Goal: Task Accomplishment & Management: Complete application form

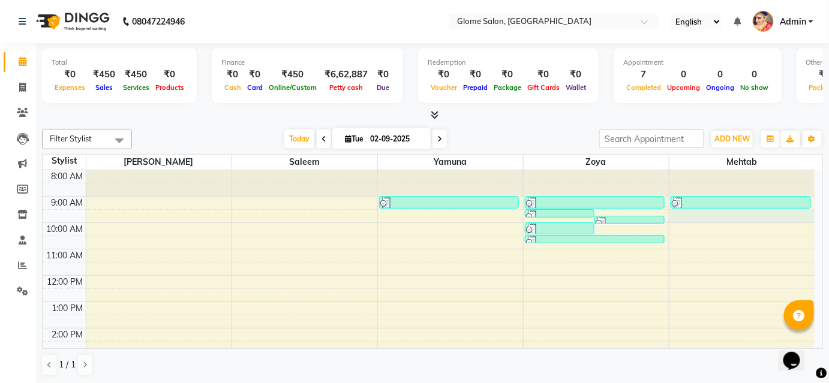
click at [739, 215] on div "8:00 AM 9:00 AM 10:00 AM 11:00 AM 12:00 PM 1:00 PM 2:00 PM 3:00 PM 4:00 PM 5:00…" at bounding box center [429, 341] width 772 height 342
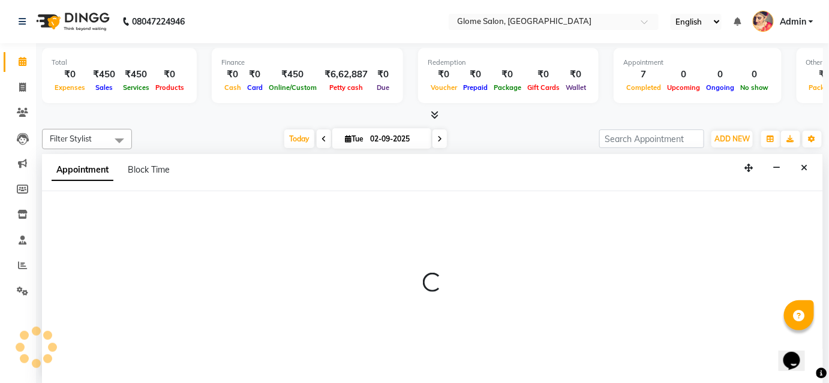
select select "87909"
select select "570"
select select "tentative"
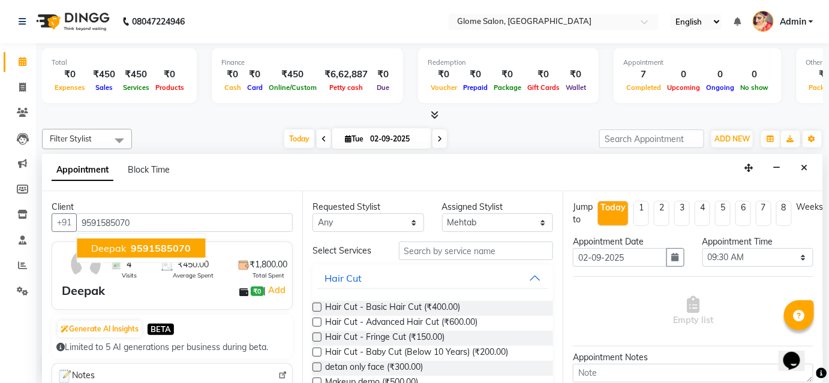
click at [194, 242] on button "Deepak 9591585070" at bounding box center [141, 248] width 128 height 19
type input "9591585070"
click at [426, 240] on div "Requested Stylist Any [PERSON_NAME] [PERSON_NAME] Yamuna Zoya Assigned Stylist …" at bounding box center [432, 287] width 260 height 192
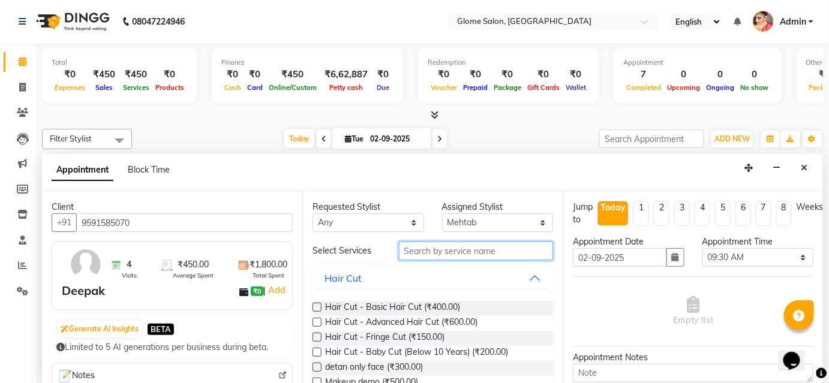
click at [426, 242] on input "text" at bounding box center [476, 251] width 154 height 19
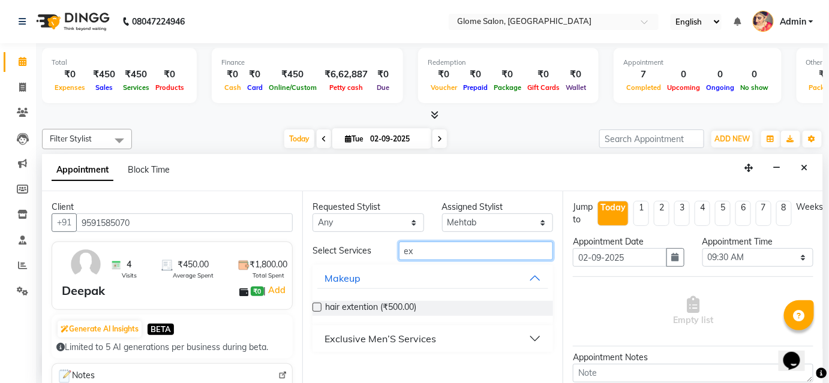
type input "ex"
click at [521, 333] on button "Exclusive Men’S Services" at bounding box center [432, 339] width 231 height 22
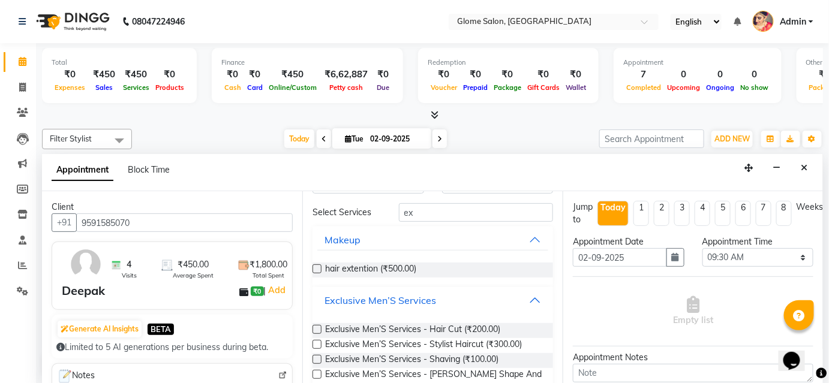
scroll to position [54, 0]
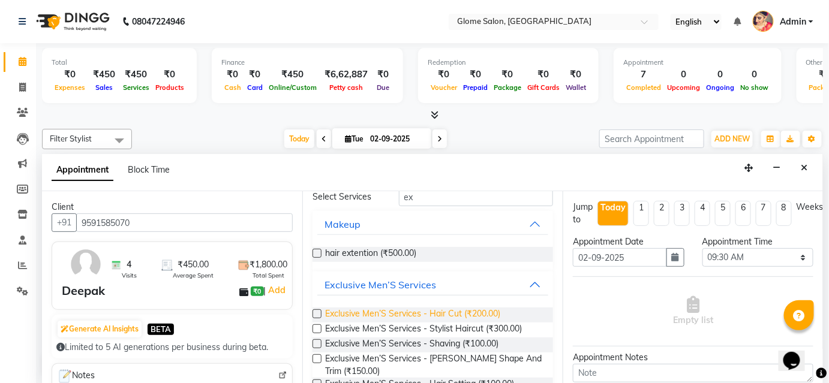
click at [492, 312] on span "Exclusive Men’S Services - Hair Cut (₹200.00)" at bounding box center [412, 315] width 175 height 15
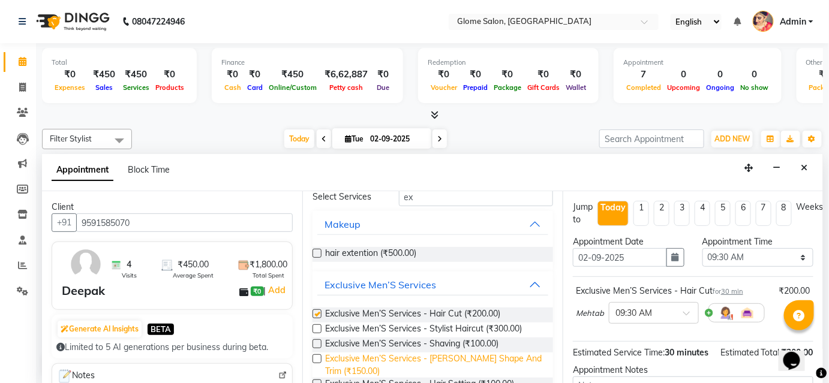
checkbox input "false"
click at [501, 356] on span "Exclusive Men’S Services - [PERSON_NAME] Shape And Trim (₹150.00)" at bounding box center [434, 365] width 218 height 25
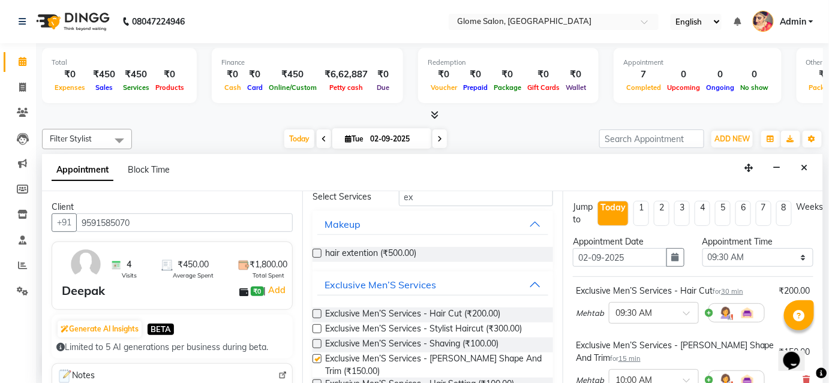
checkbox input "false"
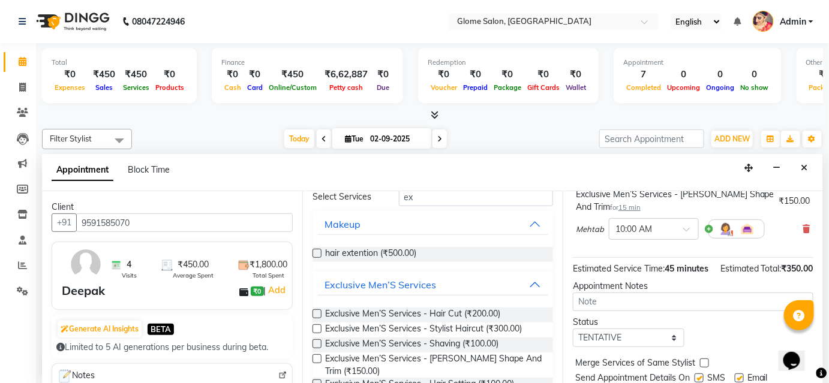
scroll to position [201, 0]
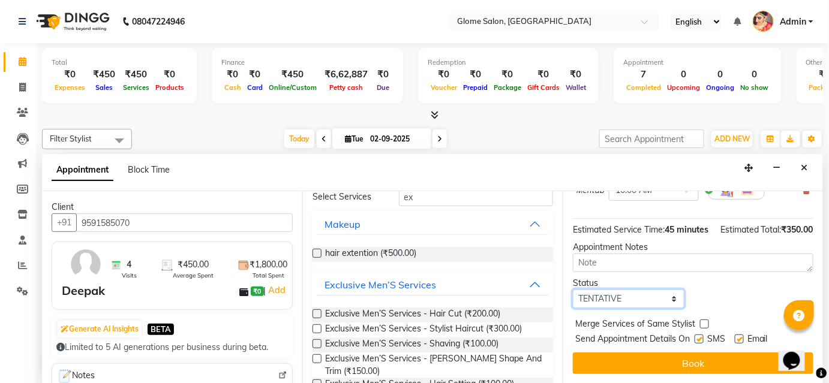
click at [620, 295] on select "Select TENTATIVE CONFIRM CHECK-IN UPCOMING" at bounding box center [629, 299] width 112 height 19
select select "confirm booking"
click at [573, 290] on select "Select TENTATIVE CONFIRM CHECK-IN UPCOMING" at bounding box center [629, 299] width 112 height 19
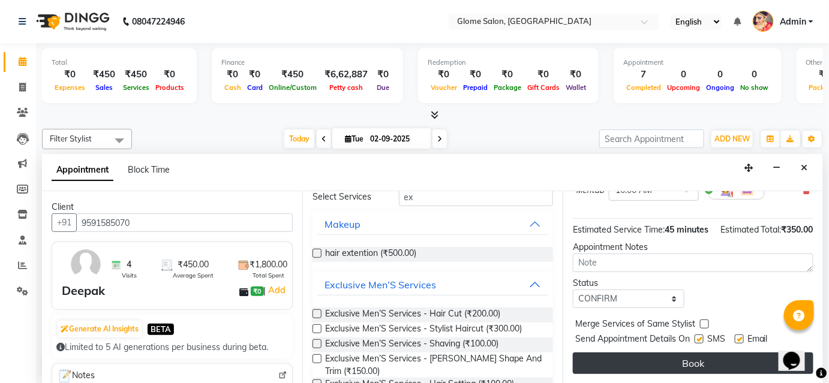
click at [607, 353] on button "Book" at bounding box center [693, 364] width 240 height 22
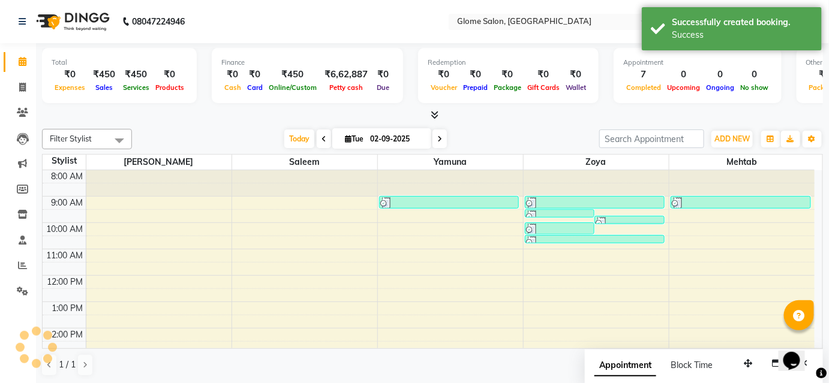
scroll to position [0, 0]
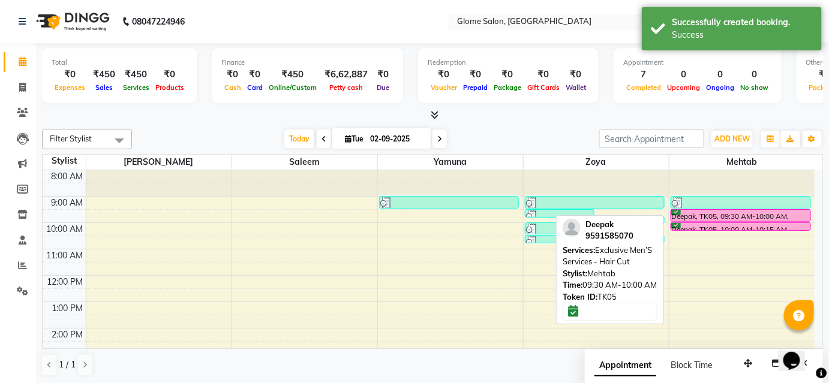
click at [718, 216] on div "Deepak, TK05, 09:30 AM-10:00 AM, Exclusive Men’S Services - Hair Cut" at bounding box center [740, 215] width 139 height 11
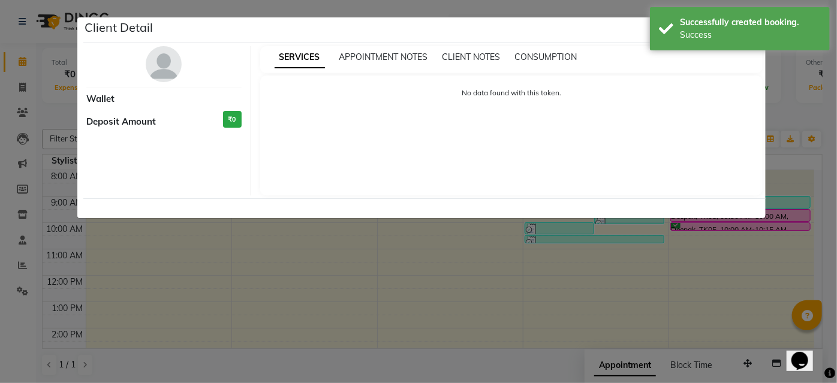
select select "6"
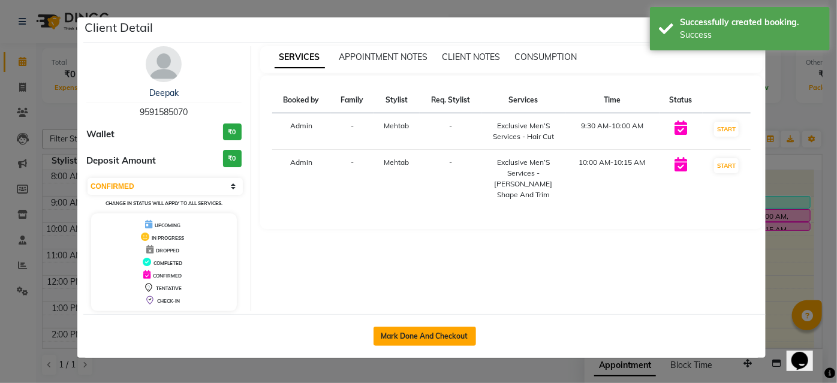
click at [463, 336] on button "Mark Done And Checkout" at bounding box center [425, 336] width 103 height 19
select select "service"
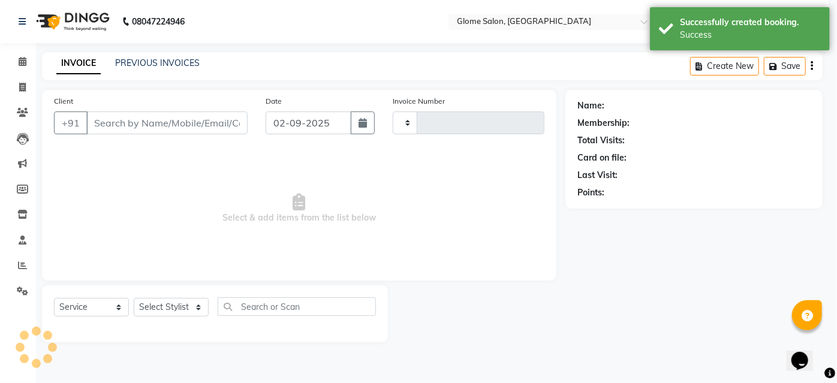
type input "2149"
select select "3"
select select "5199"
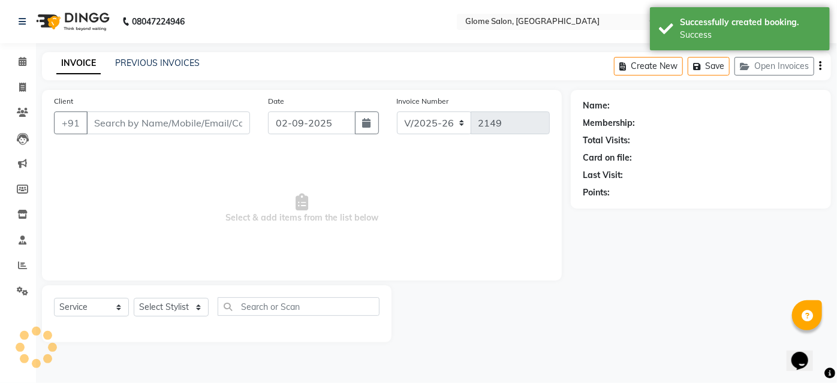
type input "9591585070"
select select "87909"
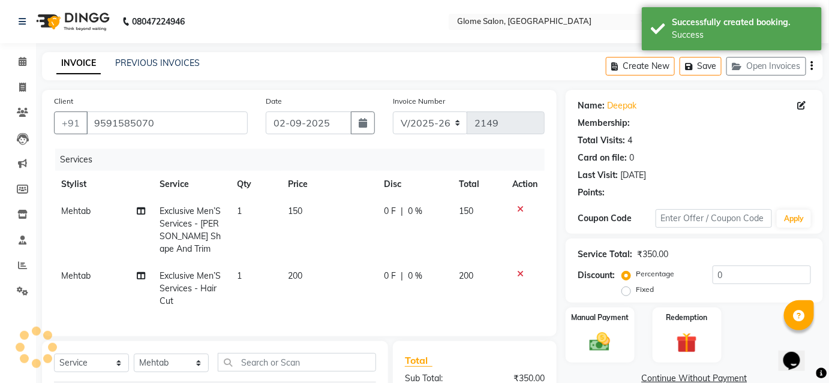
select select "1: Object"
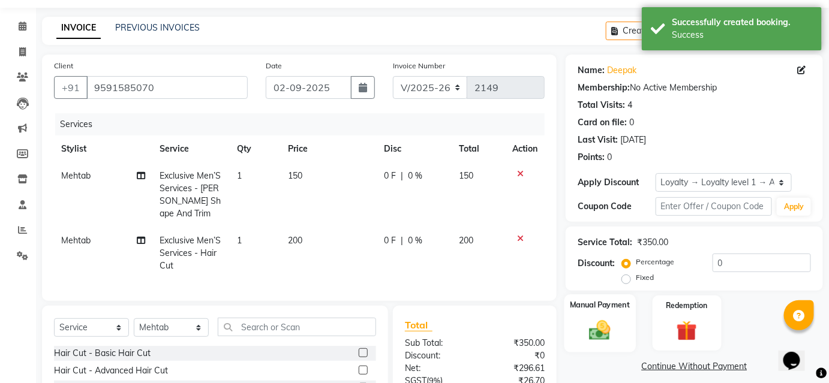
scroll to position [54, 0]
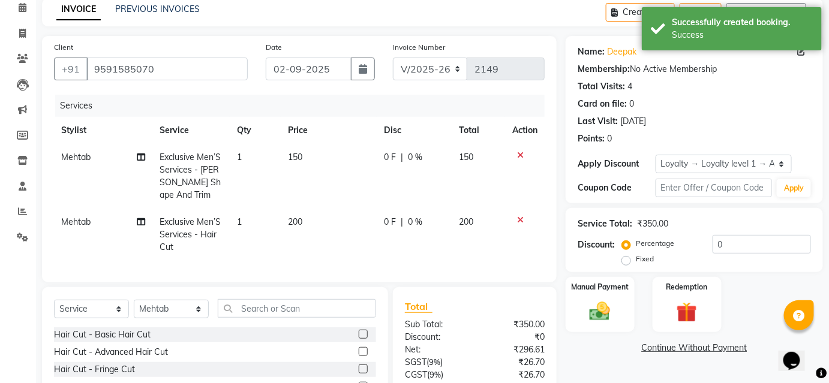
click at [636, 263] on label "Fixed" at bounding box center [645, 259] width 18 height 11
click at [625, 263] on input "Fixed" at bounding box center [628, 259] width 8 height 8
radio input "true"
click at [745, 237] on input "0" at bounding box center [761, 244] width 98 height 19
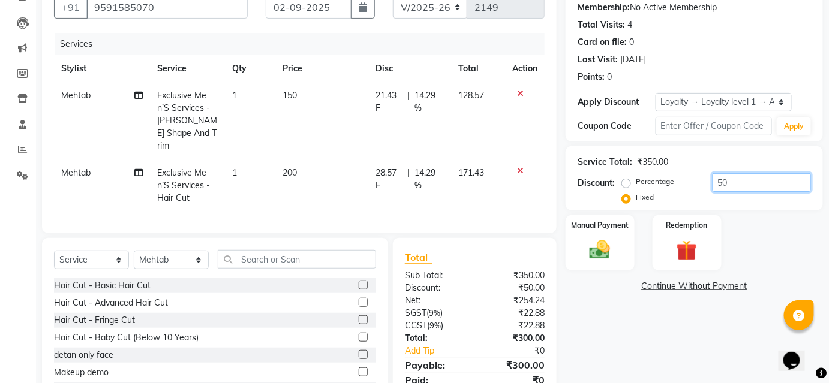
scroll to position [161, 0]
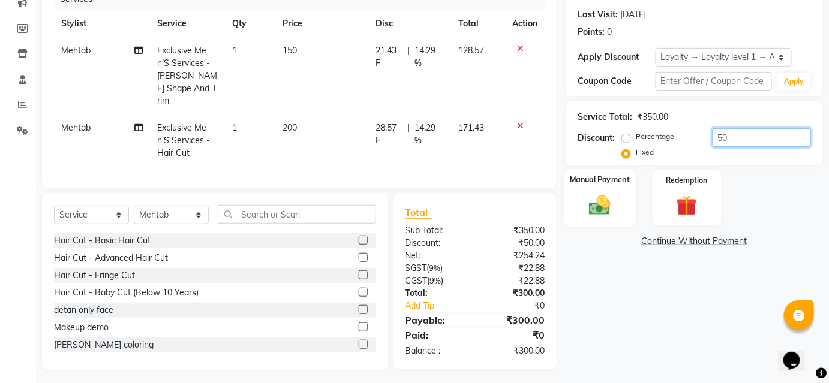
type input "50"
click at [618, 197] on div "Manual Payment" at bounding box center [599, 198] width 71 height 58
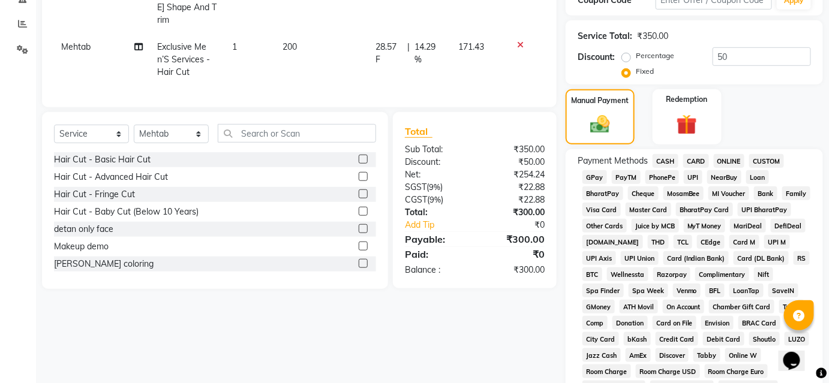
scroll to position [270, 0]
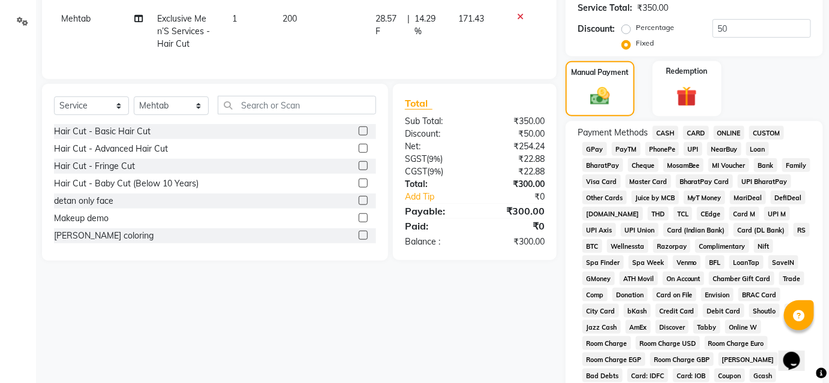
click at [691, 148] on span "UPI" at bounding box center [693, 149] width 19 height 14
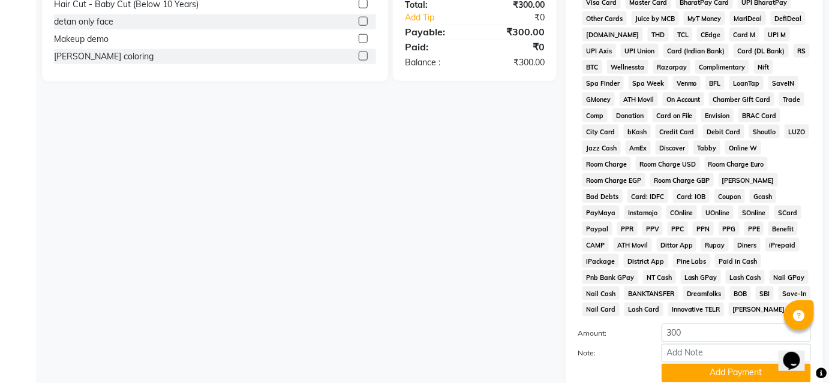
scroll to position [543, 0]
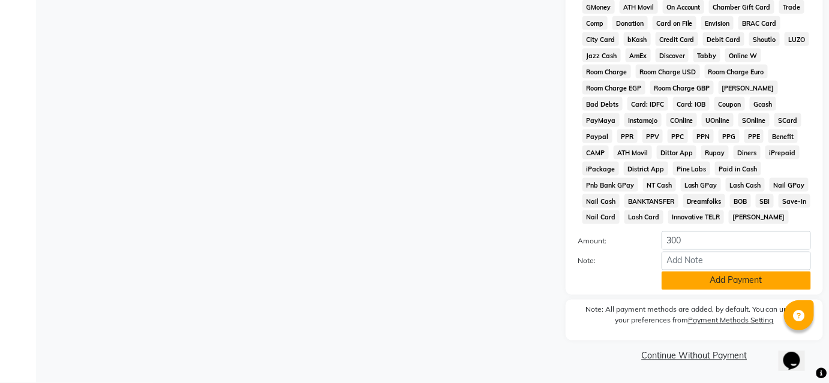
click at [700, 288] on button "Add Payment" at bounding box center [735, 281] width 149 height 19
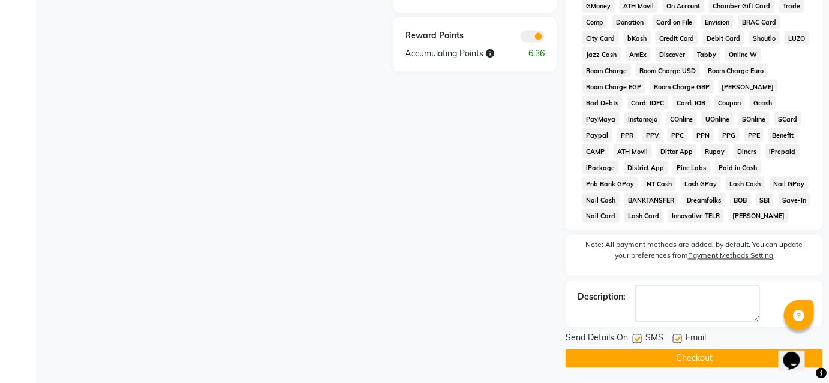
click at [694, 368] on button "Checkout" at bounding box center [693, 359] width 257 height 19
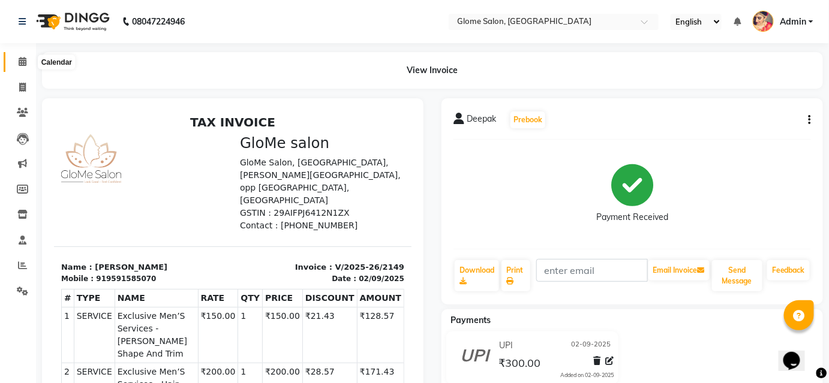
click at [19, 62] on icon at bounding box center [23, 61] width 8 height 9
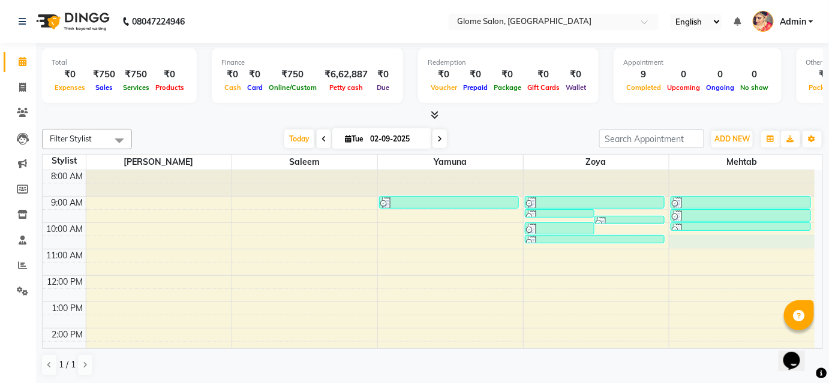
click at [758, 239] on div "8:00 AM 9:00 AM 10:00 AM 11:00 AM 12:00 PM 1:00 PM 2:00 PM 3:00 PM 4:00 PM 5:00…" at bounding box center [429, 341] width 772 height 342
select select "87909"
select select "tentative"
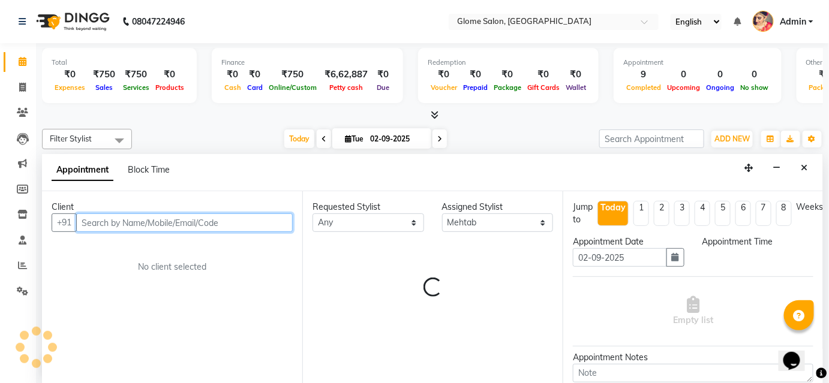
select select "630"
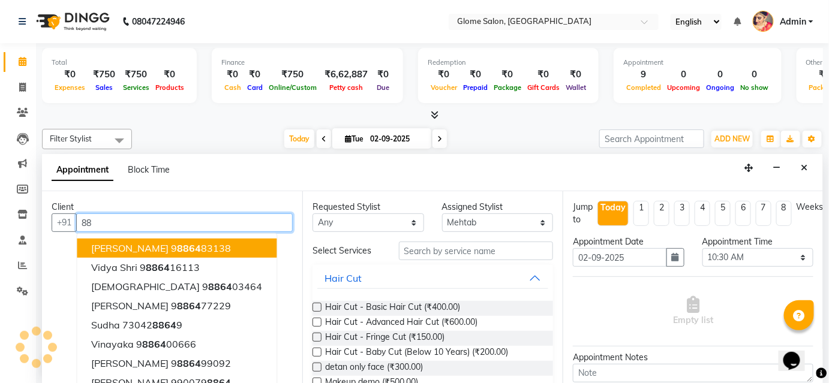
type input "8"
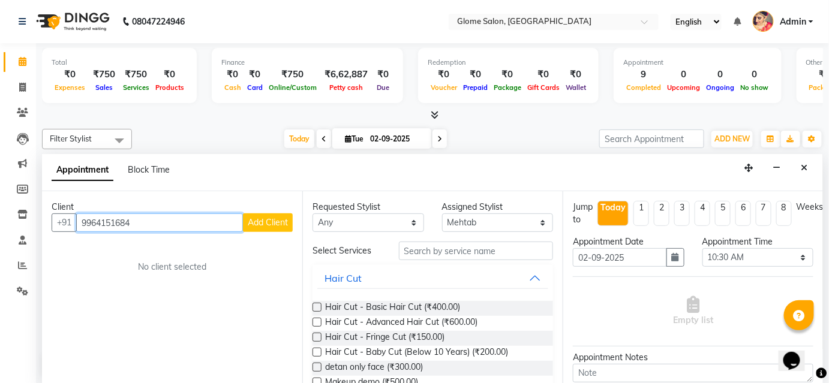
type input "9964151684"
click at [264, 220] on span "Add Client" at bounding box center [268, 222] width 40 height 11
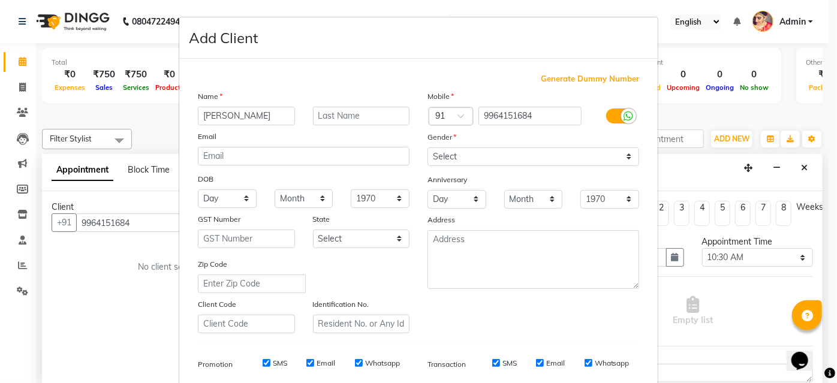
type input "[PERSON_NAME]"
click at [465, 164] on select "Select [DEMOGRAPHIC_DATA] [DEMOGRAPHIC_DATA] Other Prefer Not To Say" at bounding box center [534, 157] width 212 height 19
select select "[DEMOGRAPHIC_DATA]"
click at [428, 148] on select "Select [DEMOGRAPHIC_DATA] [DEMOGRAPHIC_DATA] Other Prefer Not To Say" at bounding box center [534, 157] width 212 height 19
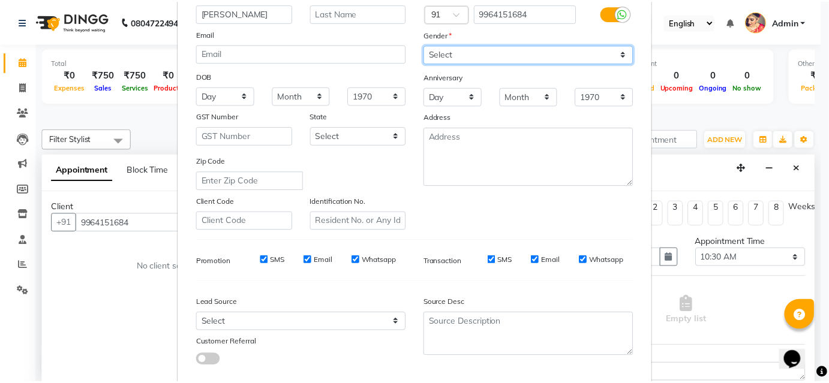
scroll to position [169, 0]
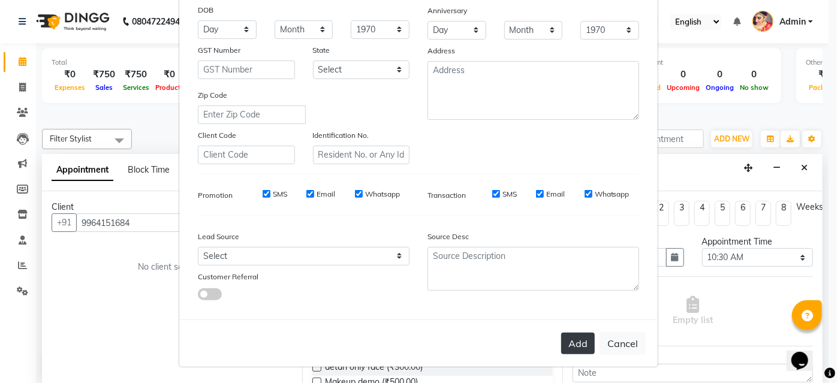
drag, startPoint x: 583, startPoint y: 339, endPoint x: 579, endPoint y: 333, distance: 7.3
click at [583, 339] on button "Add" at bounding box center [578, 344] width 34 height 22
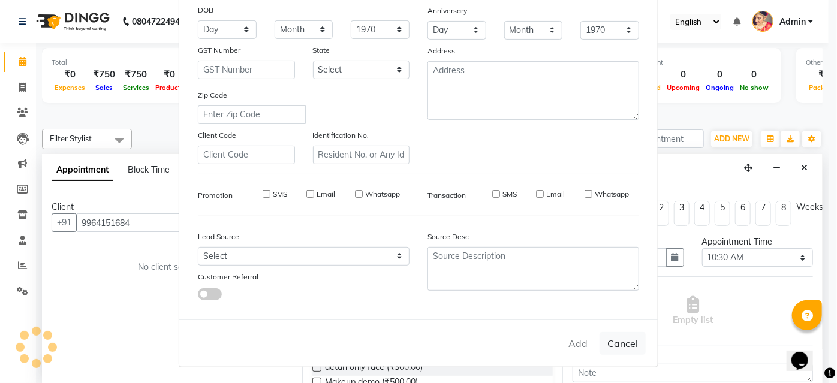
select select
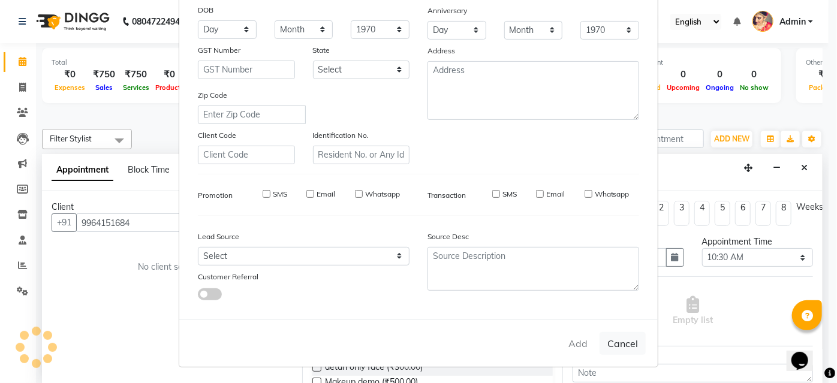
select select
checkbox input "false"
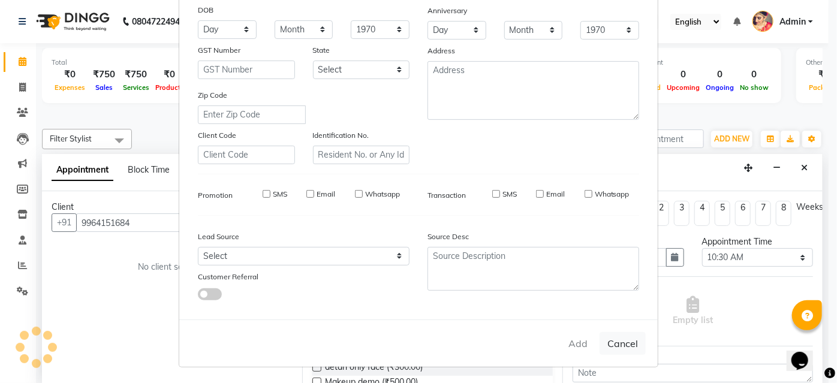
checkbox input "false"
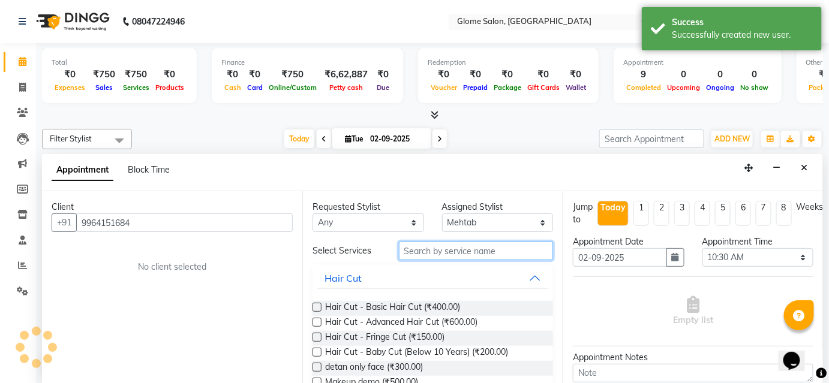
click at [459, 242] on input "text" at bounding box center [476, 251] width 154 height 19
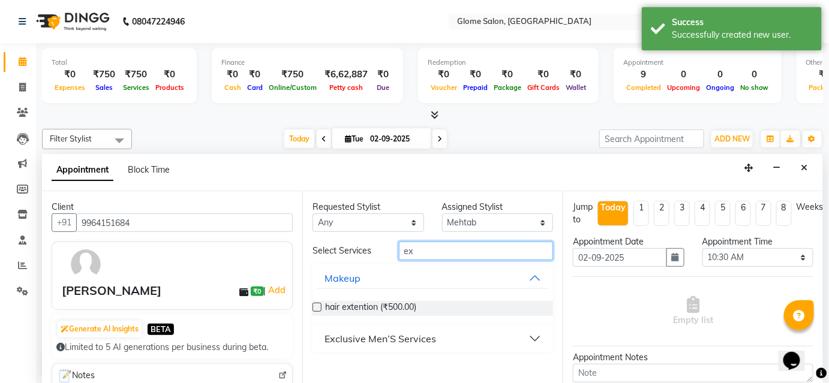
type input "ex"
click at [498, 344] on button "Exclusive Men’S Services" at bounding box center [432, 339] width 231 height 22
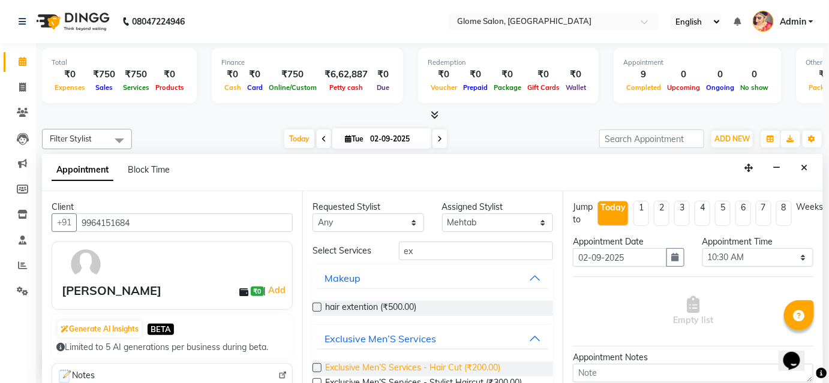
click at [485, 367] on span "Exclusive Men’S Services - Hair Cut (₹200.00)" at bounding box center [412, 369] width 175 height 15
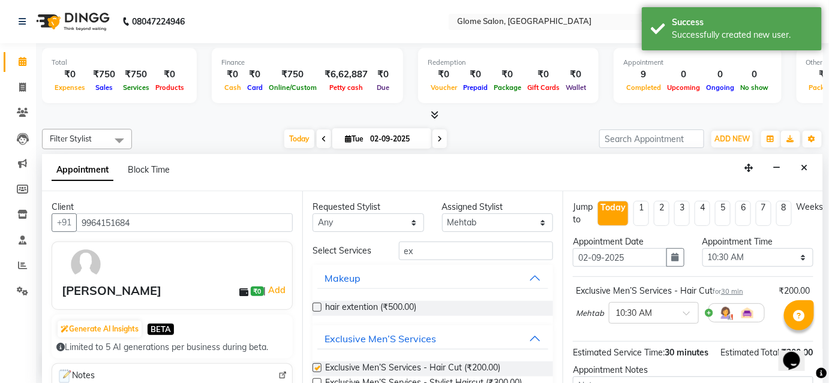
checkbox input "false"
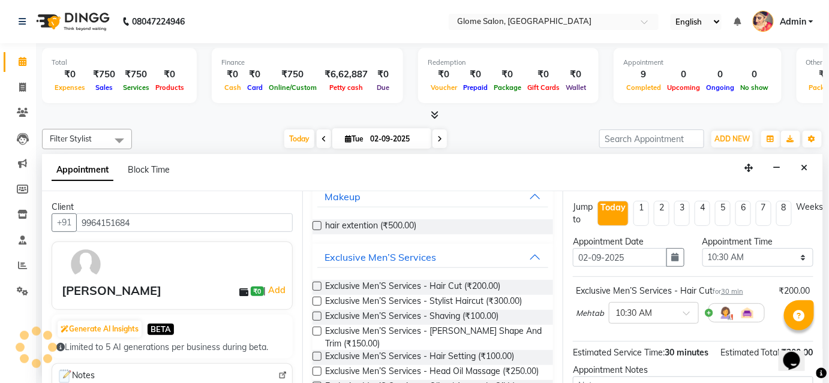
scroll to position [109, 0]
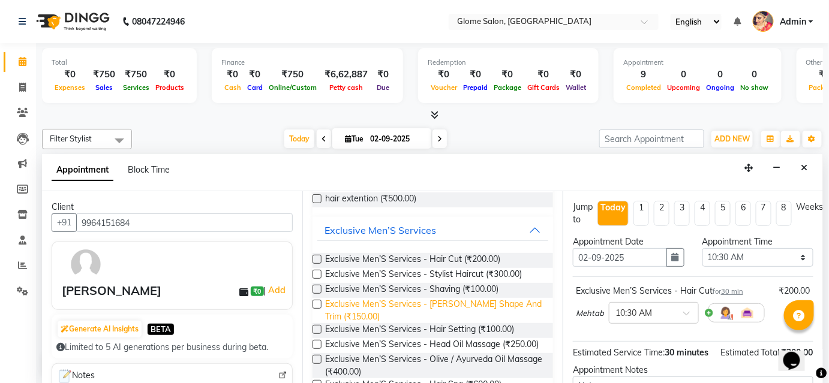
click at [490, 300] on span "Exclusive Men’S Services - [PERSON_NAME] Shape And Trim (₹150.00)" at bounding box center [434, 310] width 218 height 25
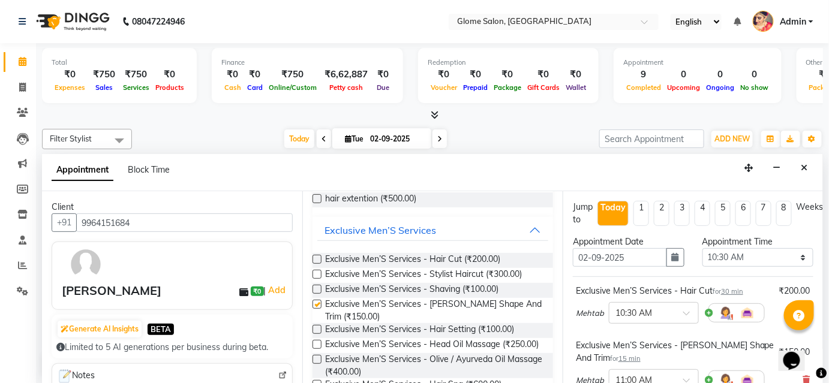
checkbox input "false"
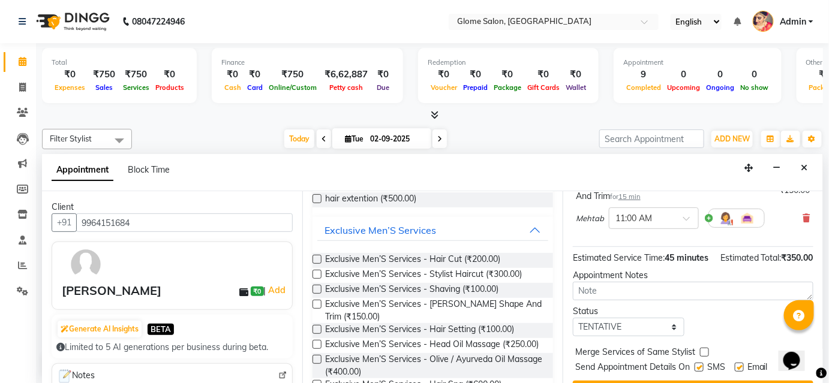
scroll to position [201, 0]
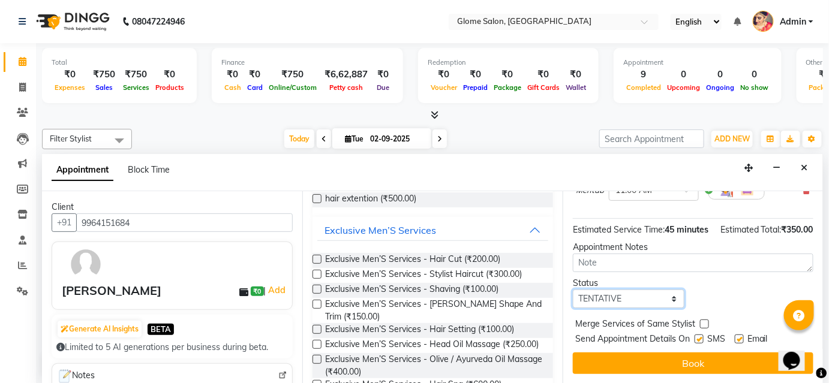
drag, startPoint x: 643, startPoint y: 298, endPoint x: 638, endPoint y: 305, distance: 8.2
click at [643, 298] on select "Select TENTATIVE CONFIRM CHECK-IN UPCOMING" at bounding box center [629, 299] width 112 height 19
select select "confirm booking"
click at [573, 290] on select "Select TENTATIVE CONFIRM CHECK-IN UPCOMING" at bounding box center [629, 299] width 112 height 19
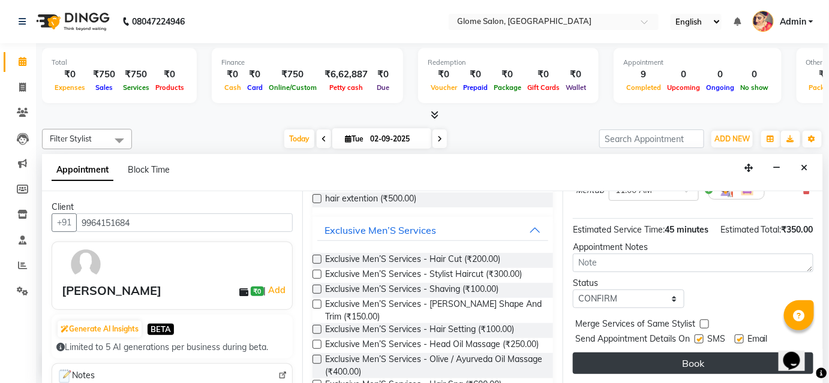
click at [627, 362] on button "Book" at bounding box center [693, 364] width 240 height 22
drag, startPoint x: 627, startPoint y: 362, endPoint x: 651, endPoint y: 351, distance: 25.8
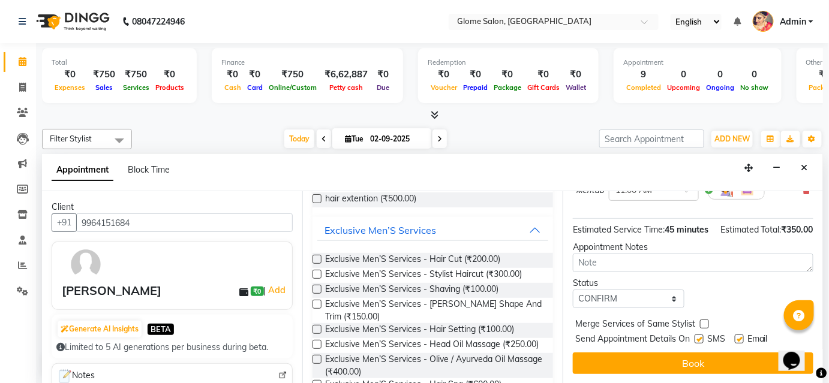
click at [627, 362] on div "Book" at bounding box center [693, 364] width 240 height 22
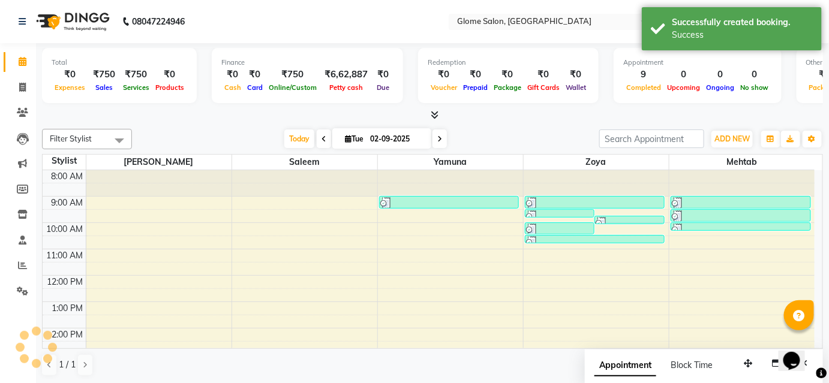
scroll to position [0, 0]
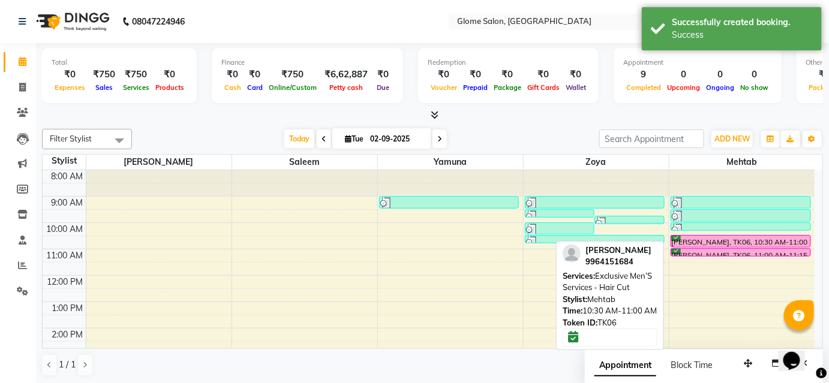
click at [699, 240] on div "[PERSON_NAME], TK06, 10:30 AM-11:00 AM, Exclusive Men’S Services - Hair Cut" at bounding box center [740, 241] width 139 height 11
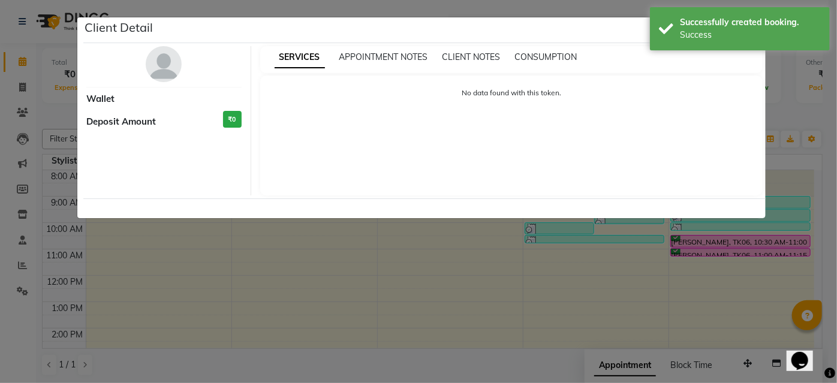
select select "6"
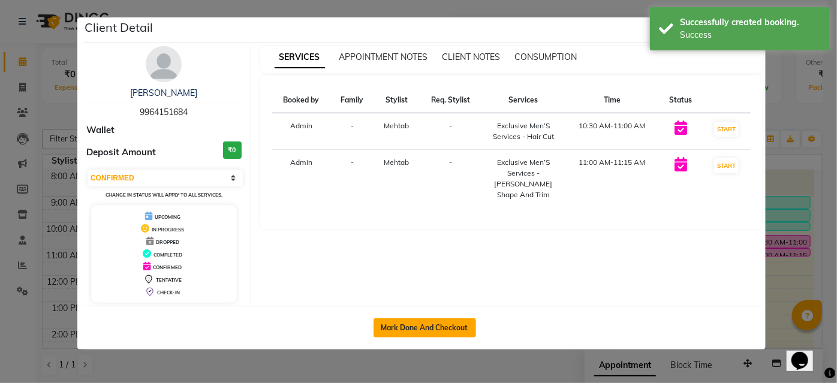
click at [460, 328] on button "Mark Done And Checkout" at bounding box center [425, 327] width 103 height 19
select select "5199"
select select "service"
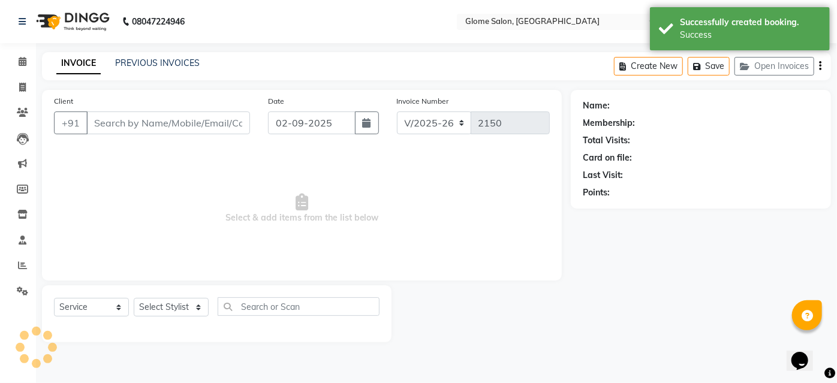
type input "9964151684"
select select "87909"
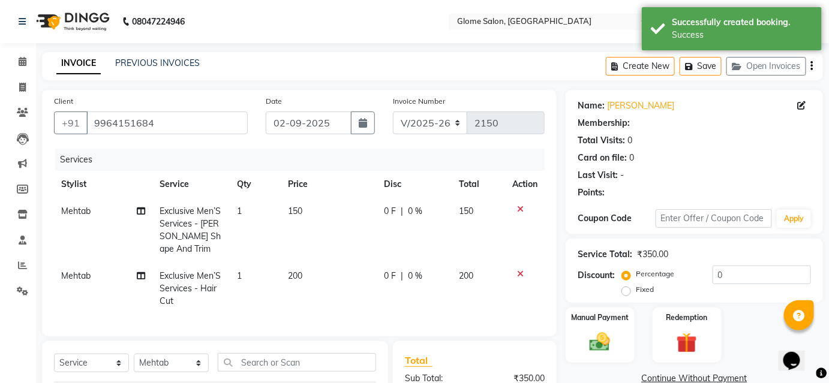
select select "1: Object"
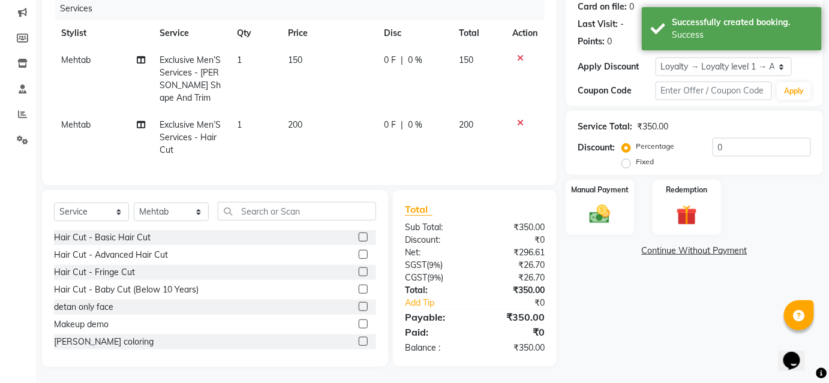
scroll to position [161, 0]
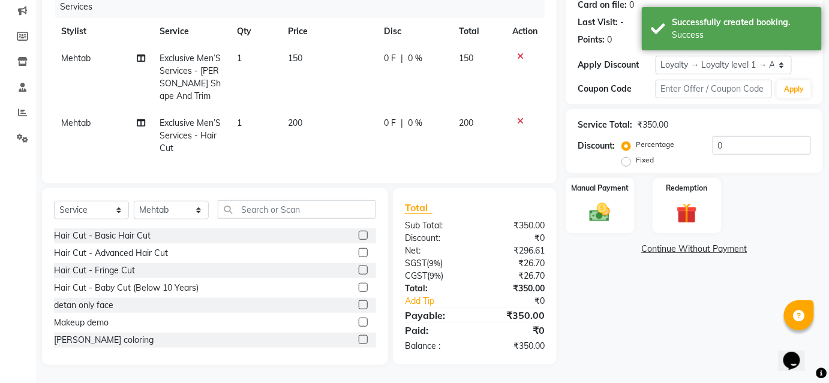
drag, startPoint x: 625, startPoint y: 151, endPoint x: 740, endPoint y: 151, distance: 115.1
click at [636, 155] on label "Fixed" at bounding box center [645, 160] width 18 height 11
click at [625, 156] on input "Fixed" at bounding box center [628, 160] width 8 height 8
radio input "true"
click at [738, 142] on input "0" at bounding box center [761, 145] width 98 height 19
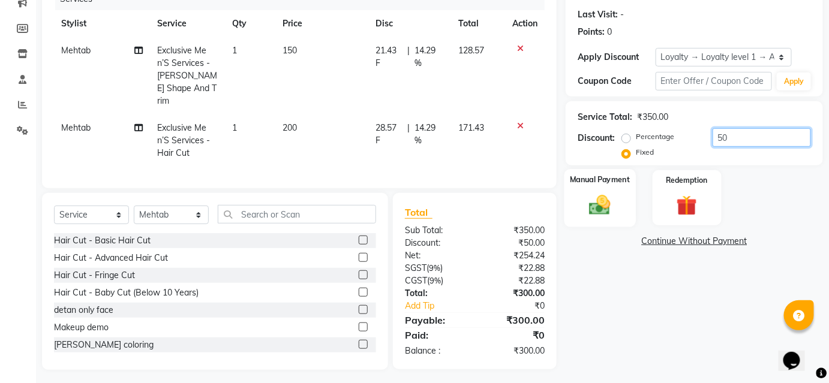
type input "50"
click at [616, 193] on img at bounding box center [599, 204] width 35 height 25
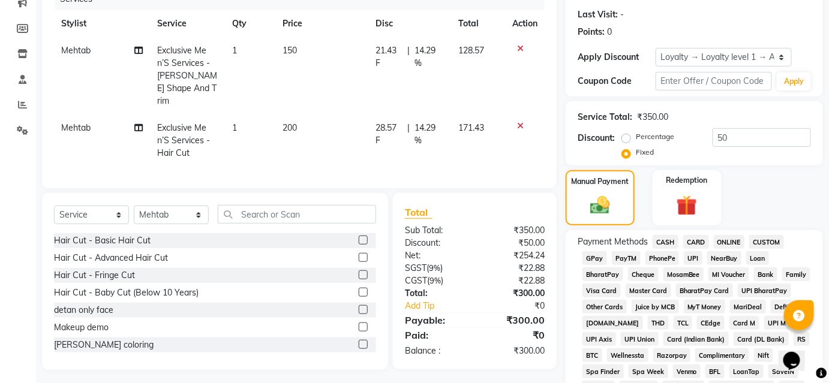
click at [690, 258] on span "UPI" at bounding box center [693, 258] width 19 height 14
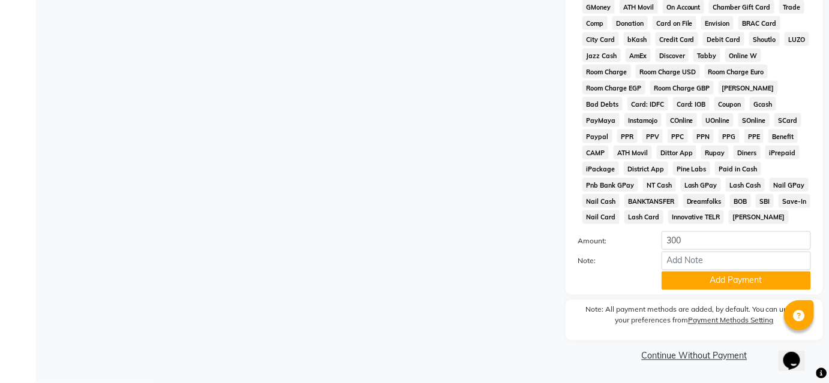
scroll to position [543, 0]
click at [699, 283] on button "Add Payment" at bounding box center [735, 281] width 149 height 19
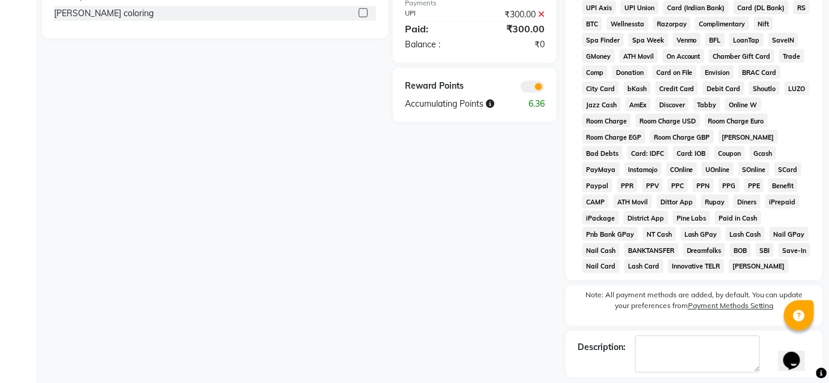
scroll to position [547, 0]
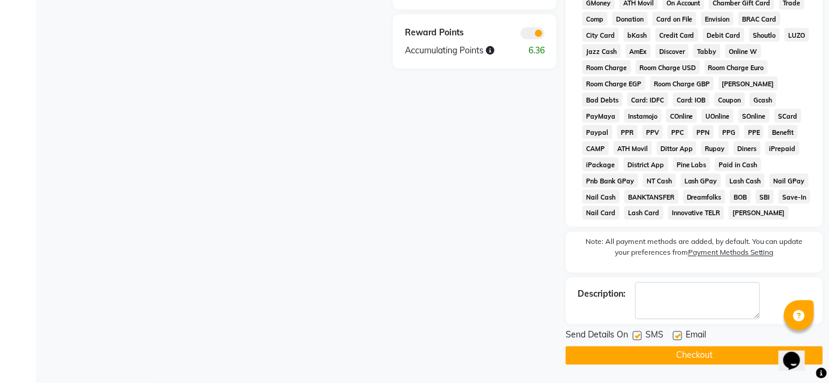
click at [698, 356] on button "Checkout" at bounding box center [693, 356] width 257 height 19
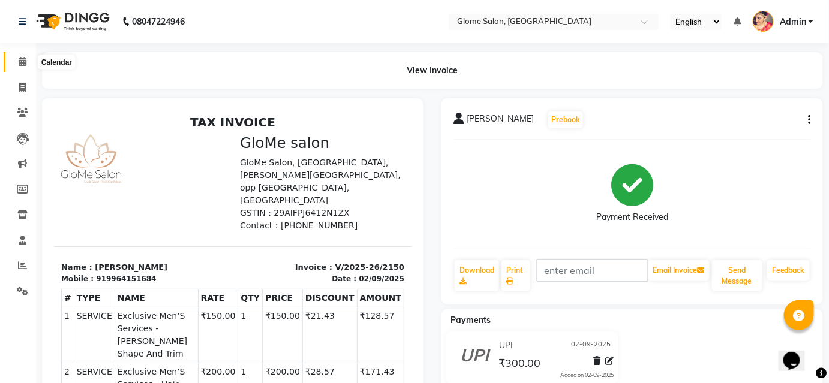
click at [23, 63] on icon at bounding box center [23, 61] width 8 height 9
